Goal: Navigation & Orientation: Understand site structure

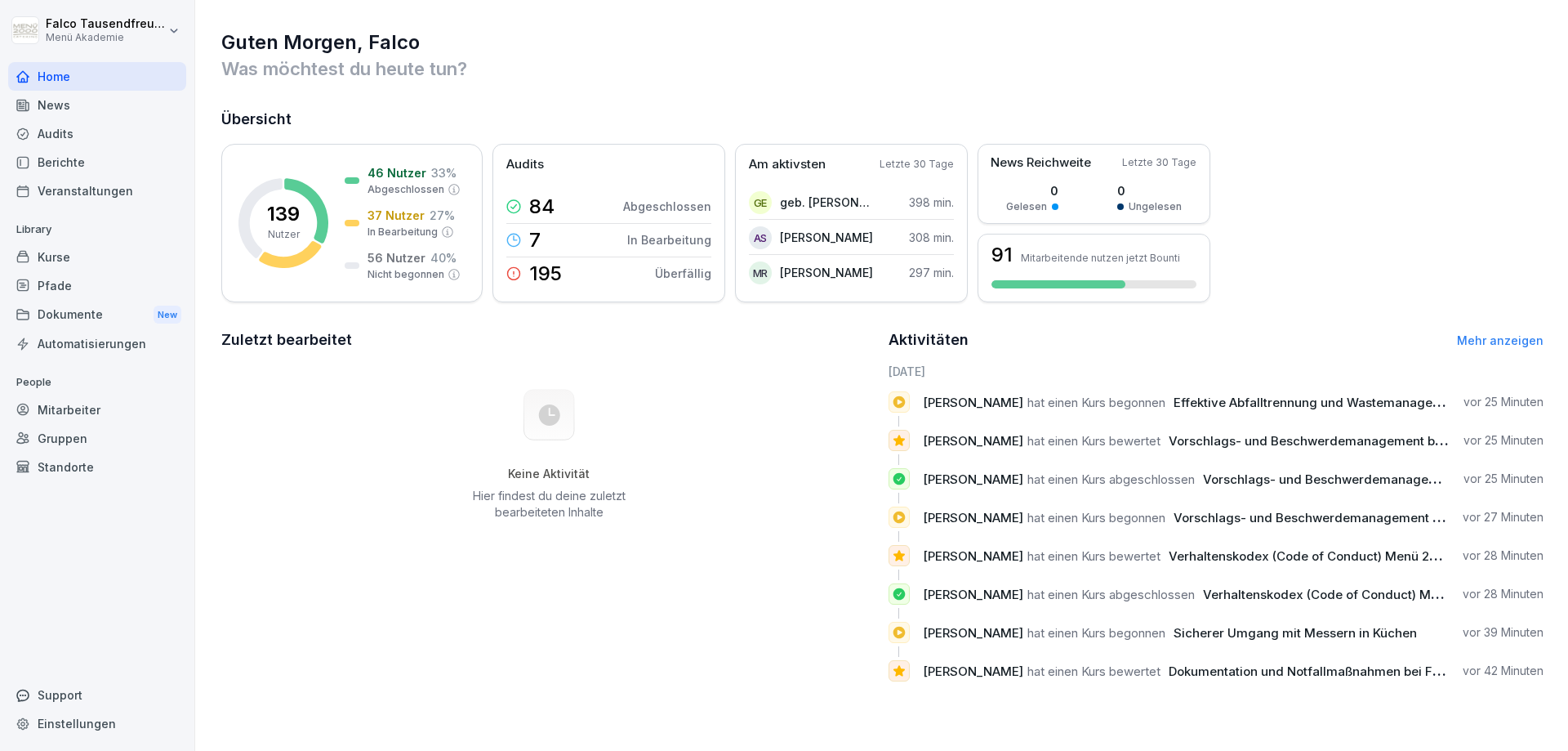
click at [42, 74] on div "Home" at bounding box center [97, 76] width 178 height 29
click at [73, 178] on div "Veranstaltungen" at bounding box center [97, 191] width 178 height 29
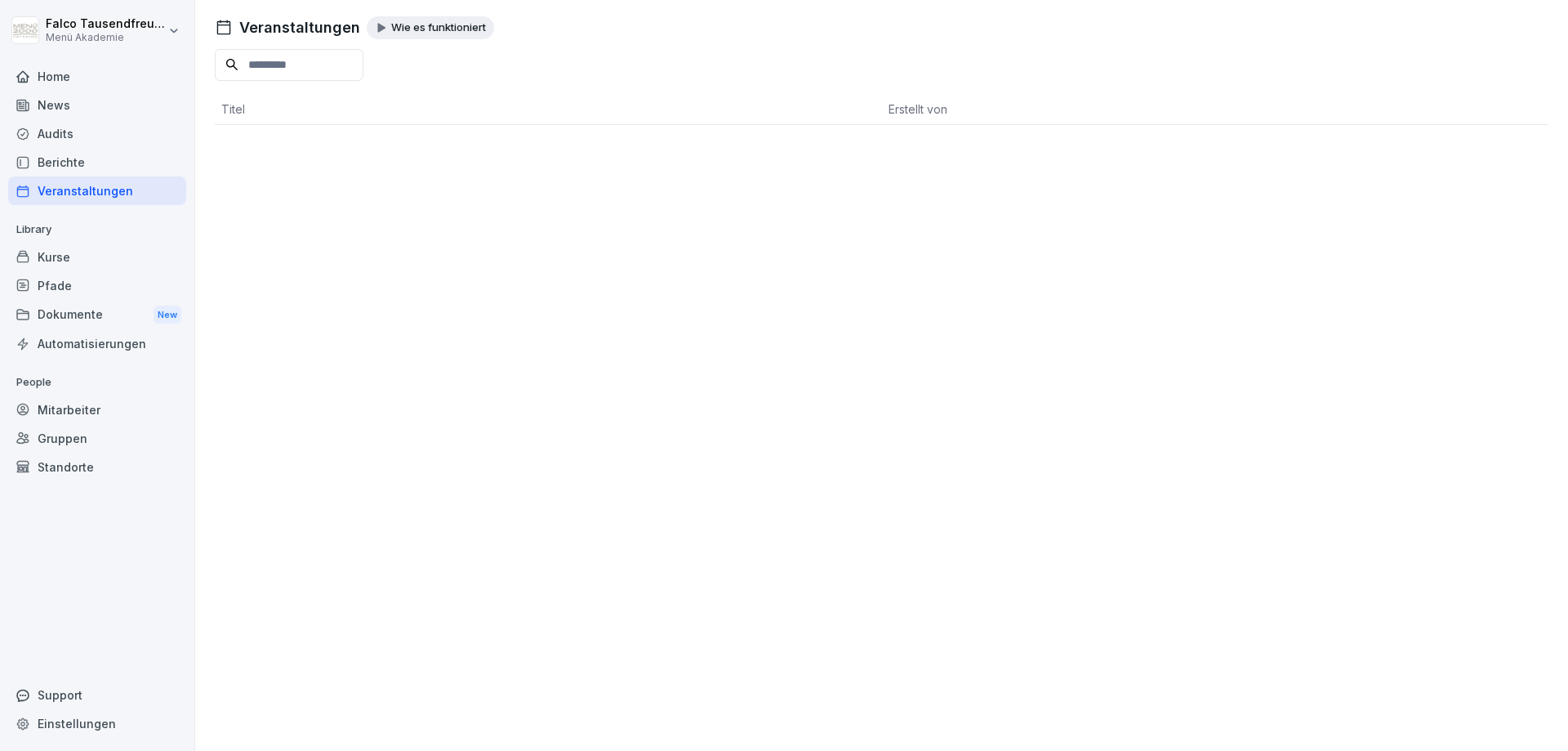
click at [55, 163] on div "Berichte" at bounding box center [97, 162] width 178 height 29
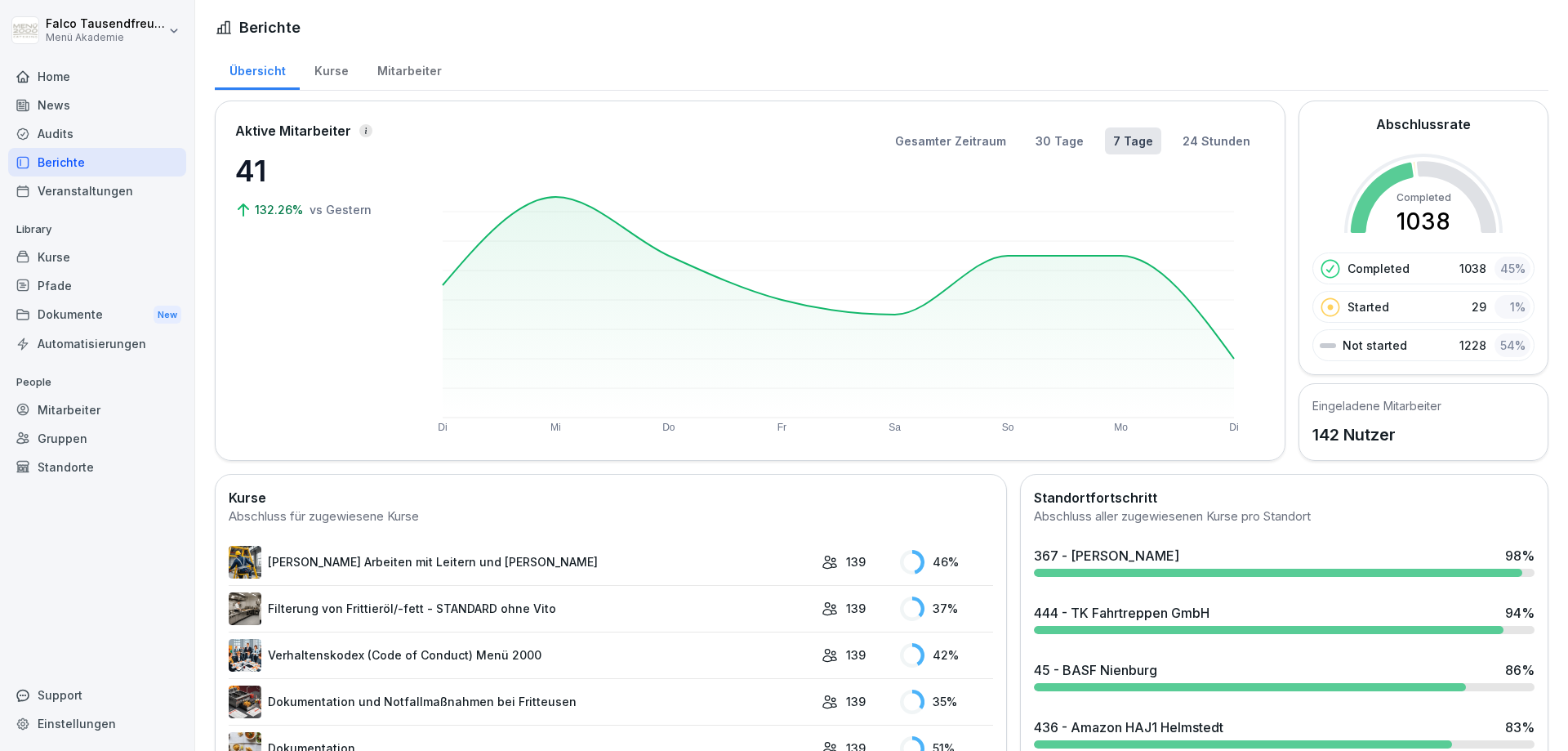
click at [396, 57] on div "Mitarbeiter" at bounding box center [409, 69] width 93 height 41
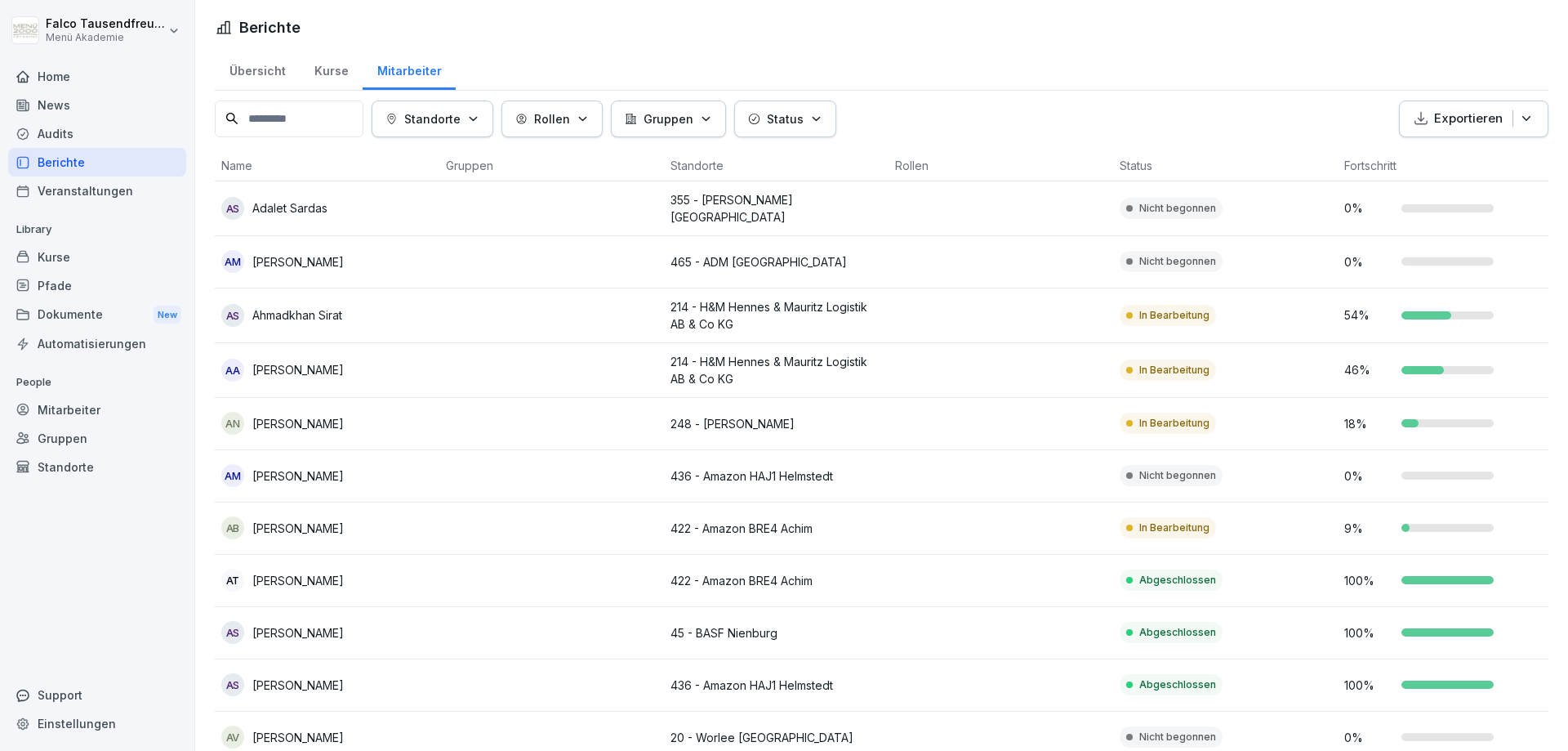
click at [94, 172] on div "Berichte" at bounding box center [97, 162] width 178 height 29
